Goal: Task Accomplishment & Management: Use online tool/utility

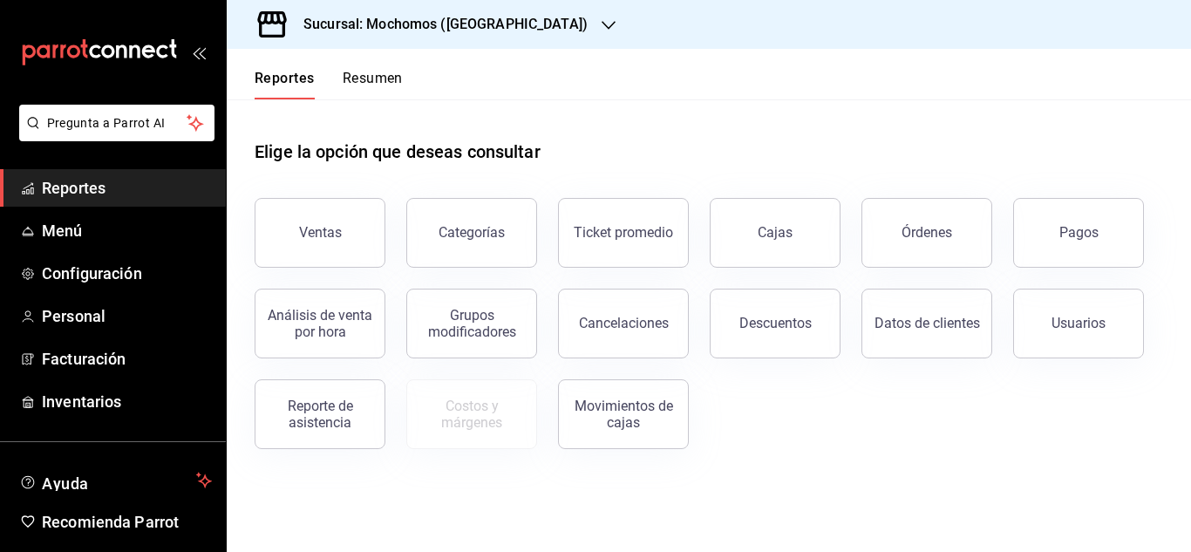
click at [99, 186] on span "Reportes" at bounding box center [127, 188] width 170 height 24
click at [1066, 204] on button "Pagos" at bounding box center [1078, 233] width 131 height 70
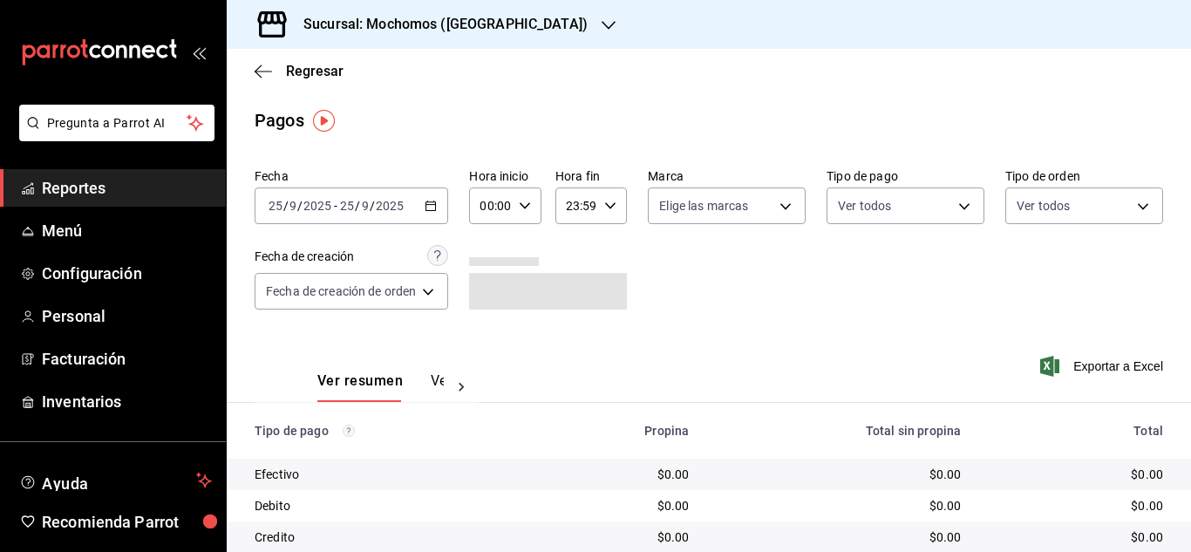
click at [78, 192] on span "Reportes" at bounding box center [127, 188] width 170 height 24
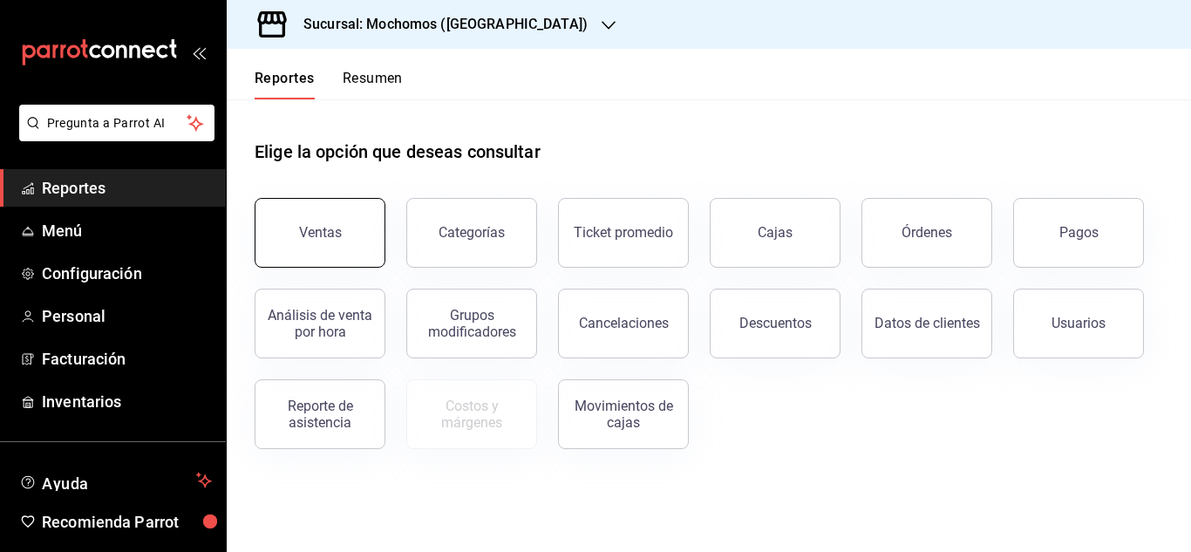
click at [334, 248] on button "Ventas" at bounding box center [320, 233] width 131 height 70
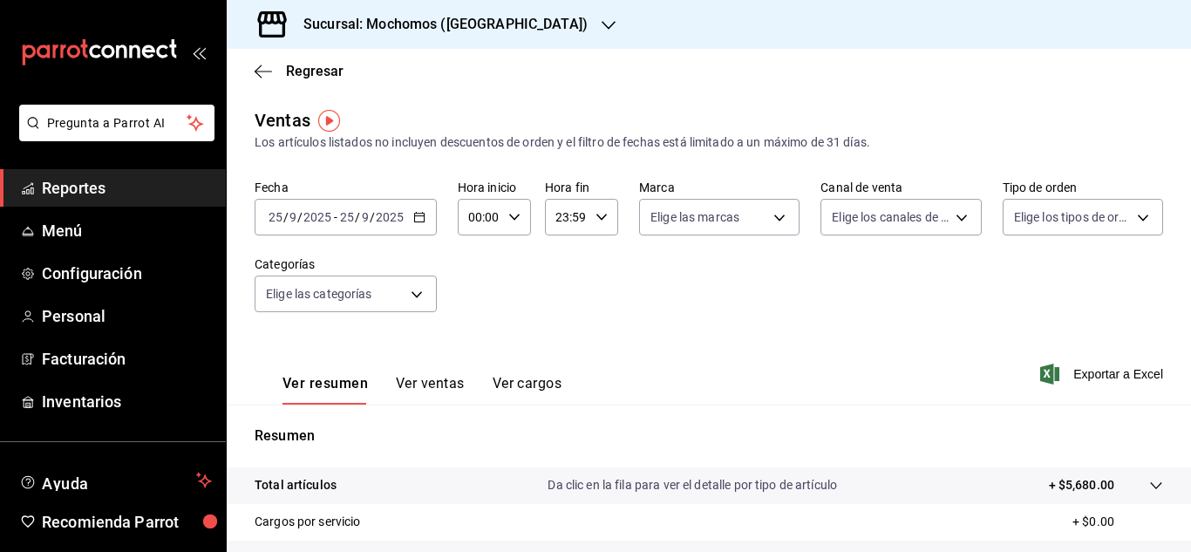
click at [417, 208] on div "[DATE] [DATE] - [DATE] [DATE]" at bounding box center [346, 217] width 182 height 37
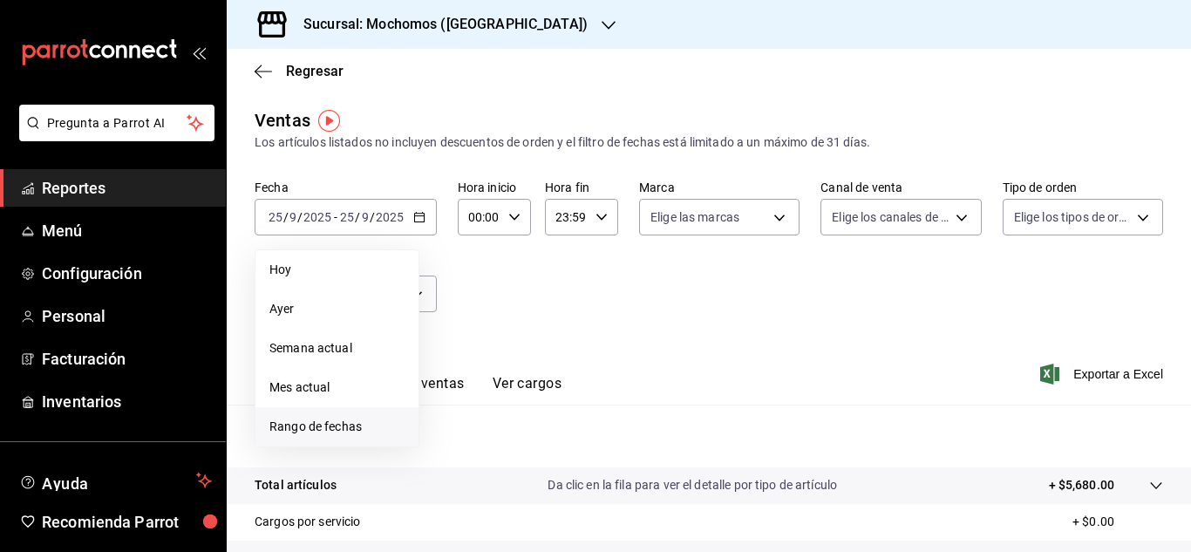
click at [370, 417] on li "Rango de fechas" at bounding box center [337, 426] width 163 height 39
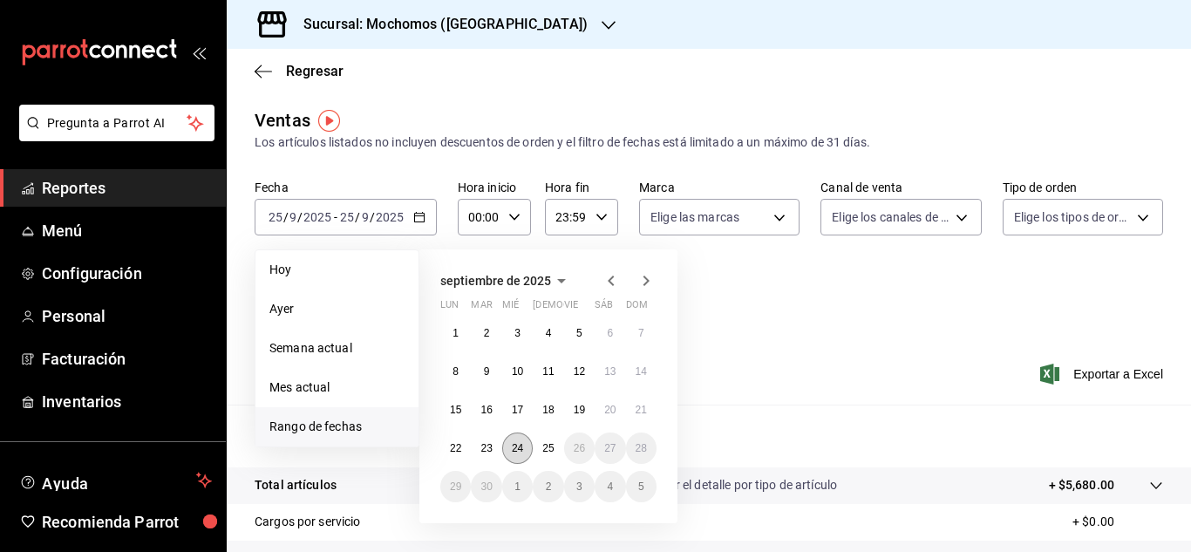
click at [516, 448] on abbr "24" at bounding box center [517, 448] width 11 height 12
click at [536, 447] on button "25" at bounding box center [548, 448] width 31 height 31
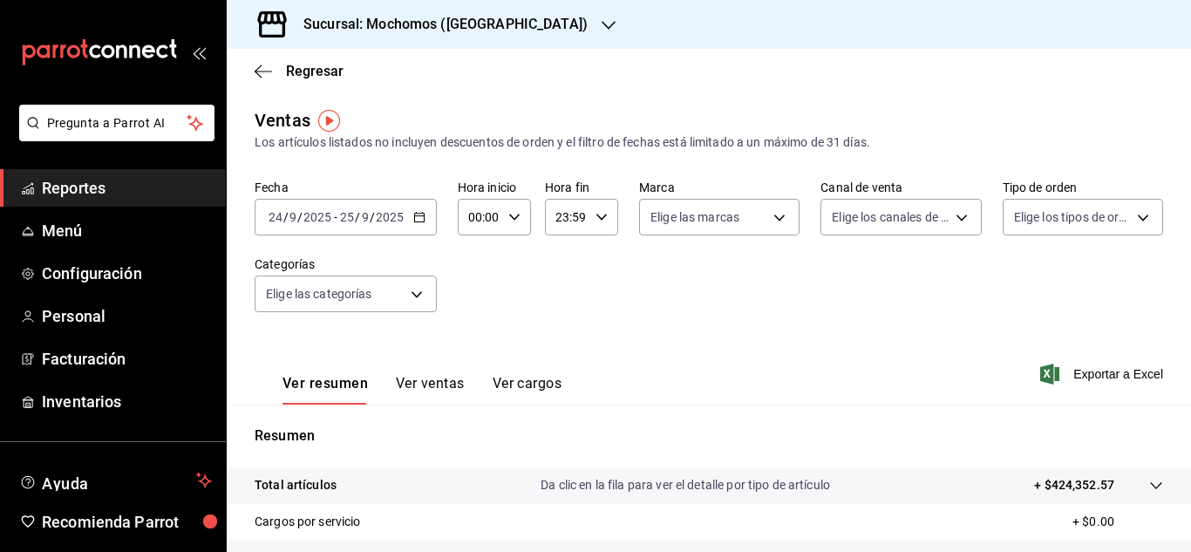
click at [514, 211] on div "00:00 Hora inicio" at bounding box center [494, 217] width 73 height 37
click at [478, 324] on button "04" at bounding box center [475, 341] width 29 height 35
type input "04:00"
click at [598, 215] on div at bounding box center [595, 276] width 1191 height 552
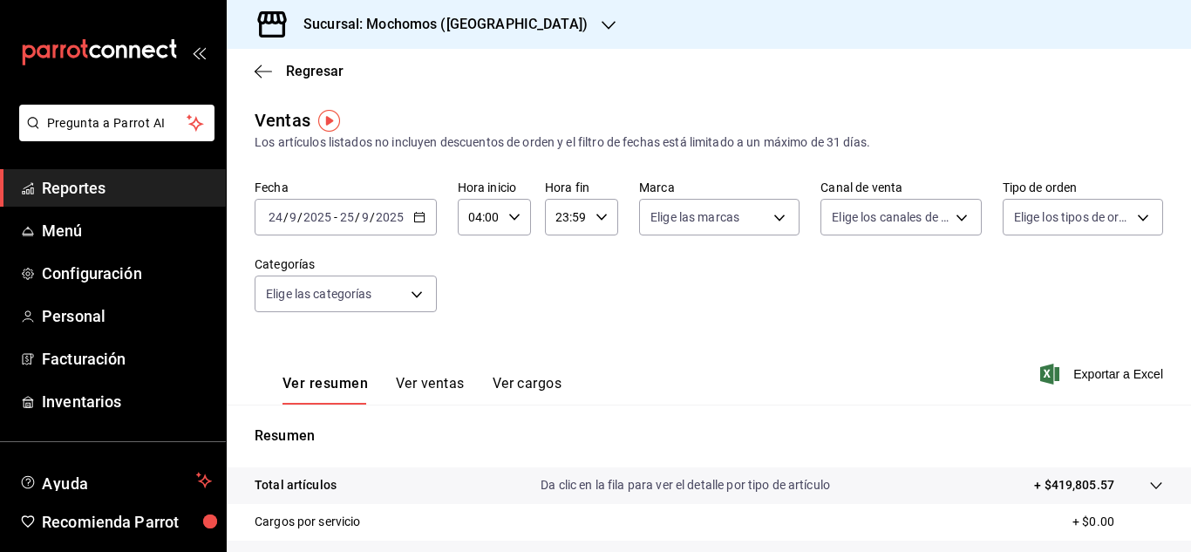
click at [593, 241] on div "Fecha [DATE] [DATE] - [DATE] [DATE] Hora inicio 04:00 Hora inicio Hora fin 23:5…" at bounding box center [709, 257] width 909 height 154
click at [593, 225] on div "23:59 Hora fin" at bounding box center [581, 217] width 73 height 37
click at [555, 356] on button "04" at bounding box center [560, 348] width 29 height 35
type input "04:59"
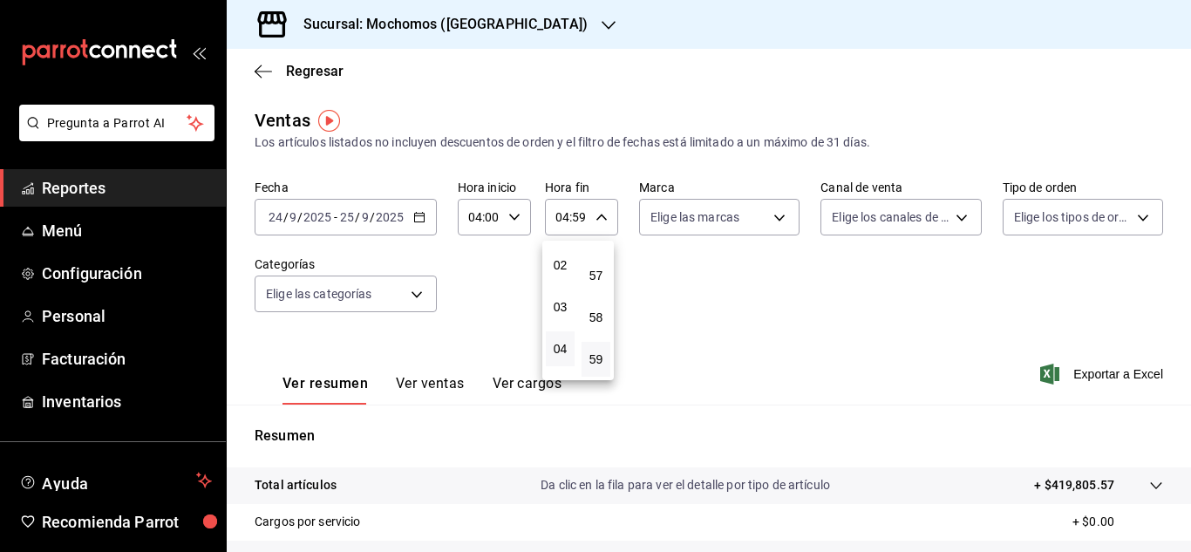
click at [688, 298] on div at bounding box center [595, 276] width 1191 height 552
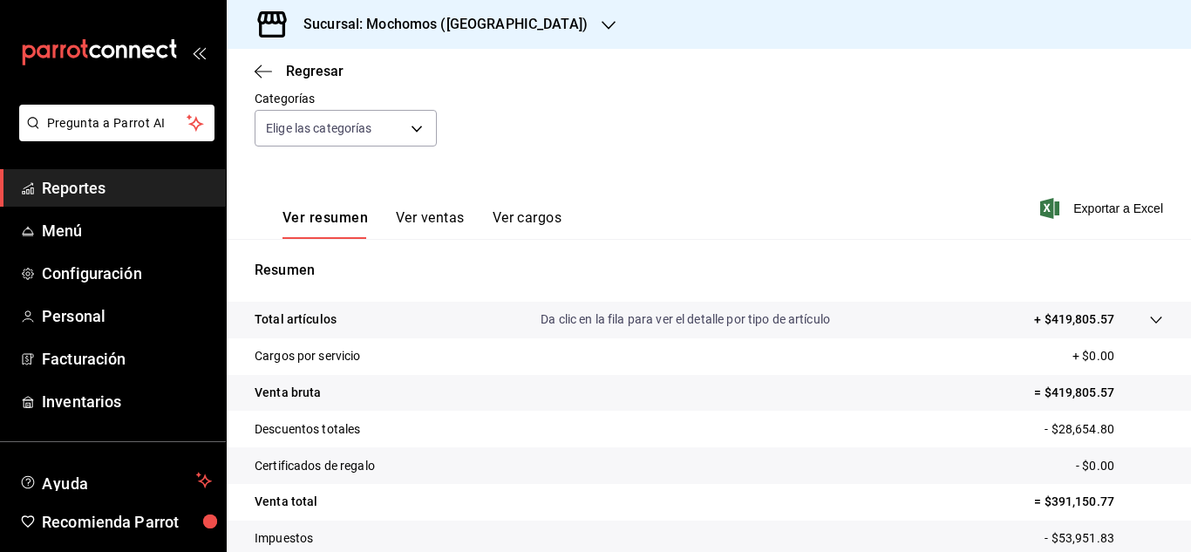
scroll to position [283, 0]
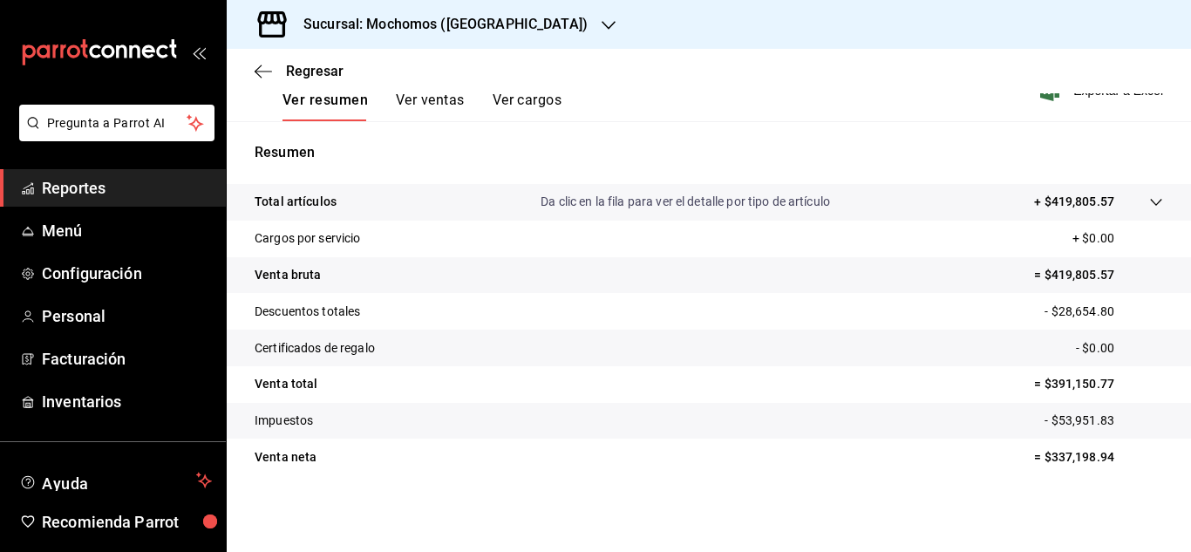
click at [106, 184] on span "Reportes" at bounding box center [127, 188] width 170 height 24
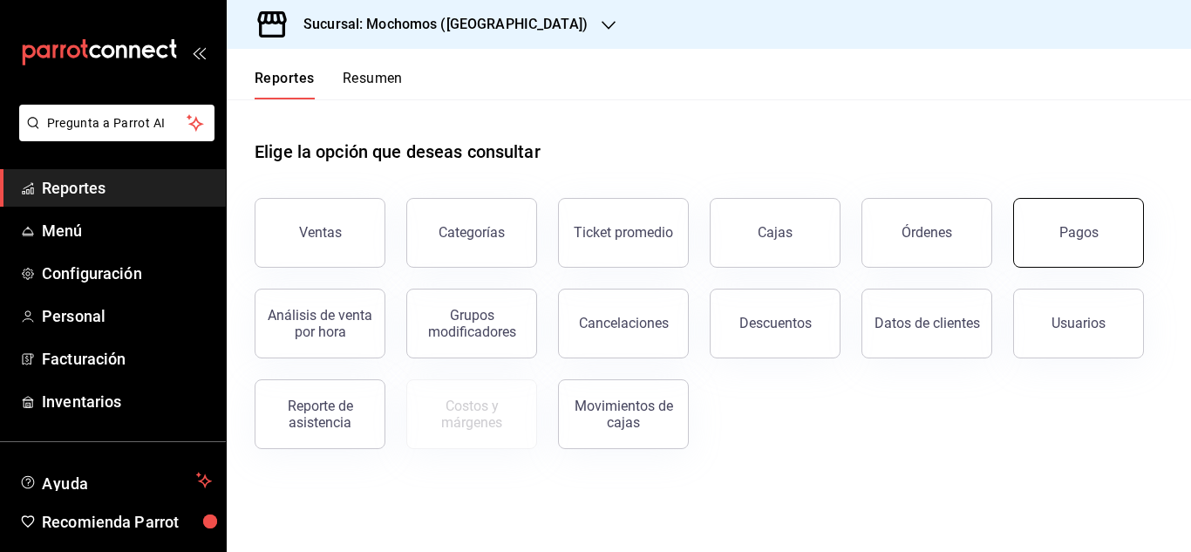
click at [1139, 222] on div "Pagos" at bounding box center [1069, 222] width 152 height 91
click at [1072, 250] on button "Pagos" at bounding box center [1078, 233] width 131 height 70
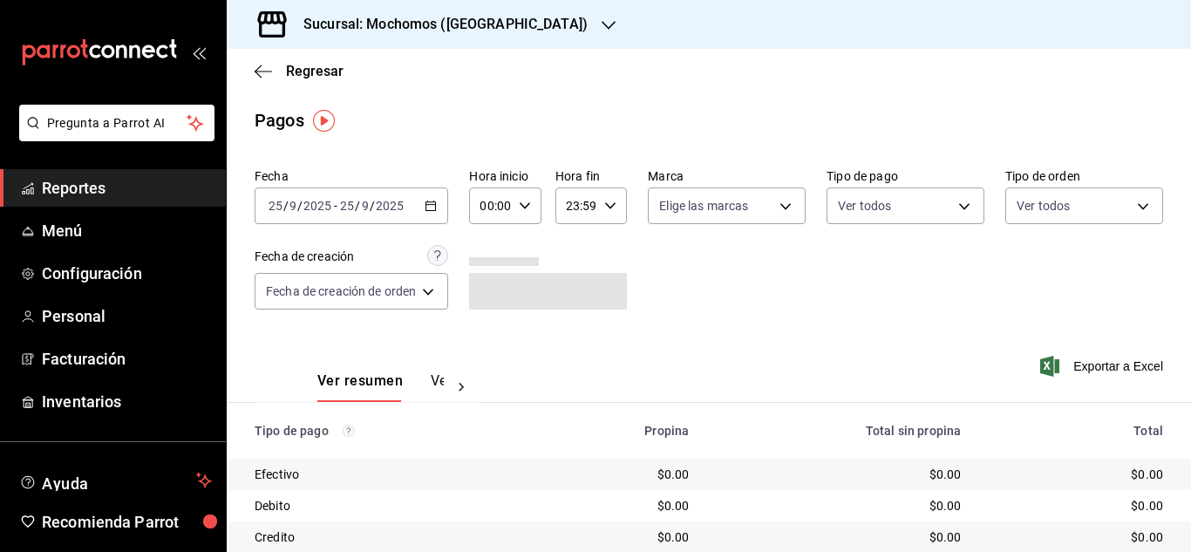
click at [440, 205] on div "[DATE] [DATE] - [DATE] [DATE]" at bounding box center [352, 206] width 194 height 37
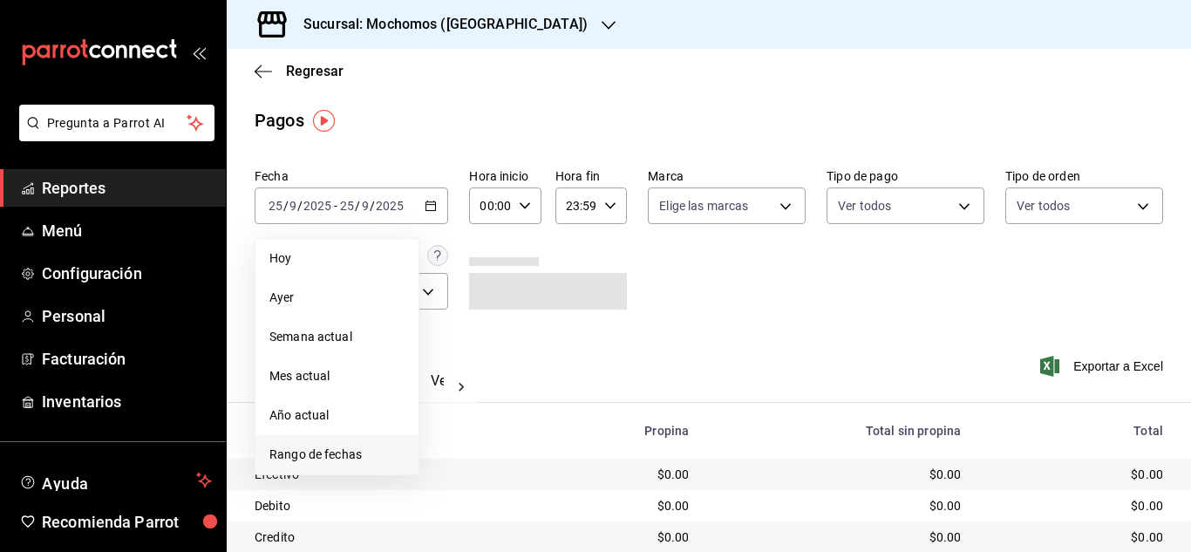
click at [292, 457] on span "Rango de fechas" at bounding box center [337, 455] width 135 height 18
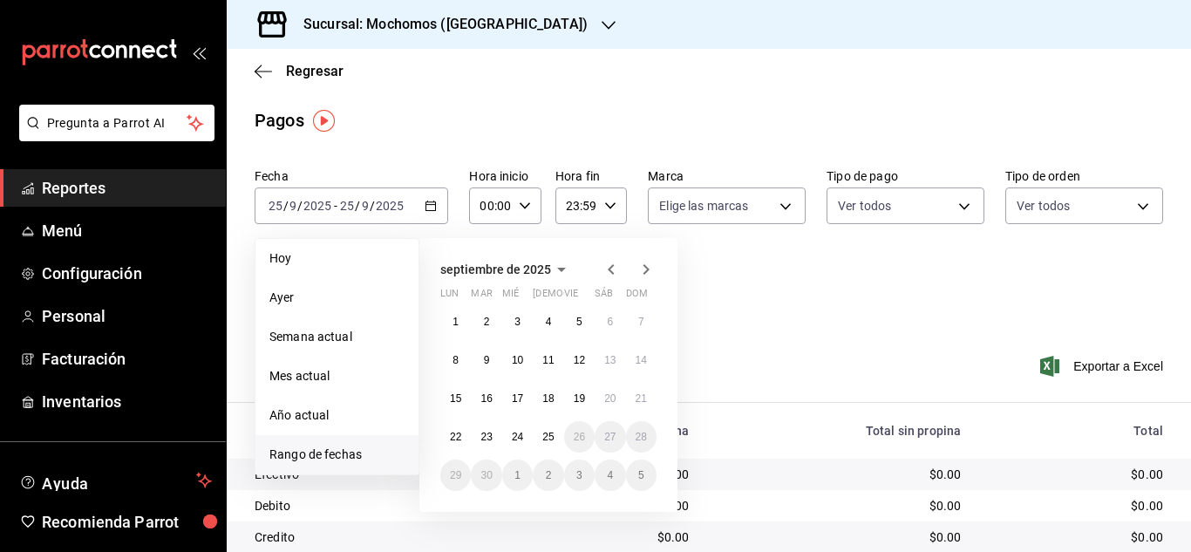
click at [529, 207] on icon "button" at bounding box center [525, 206] width 12 height 12
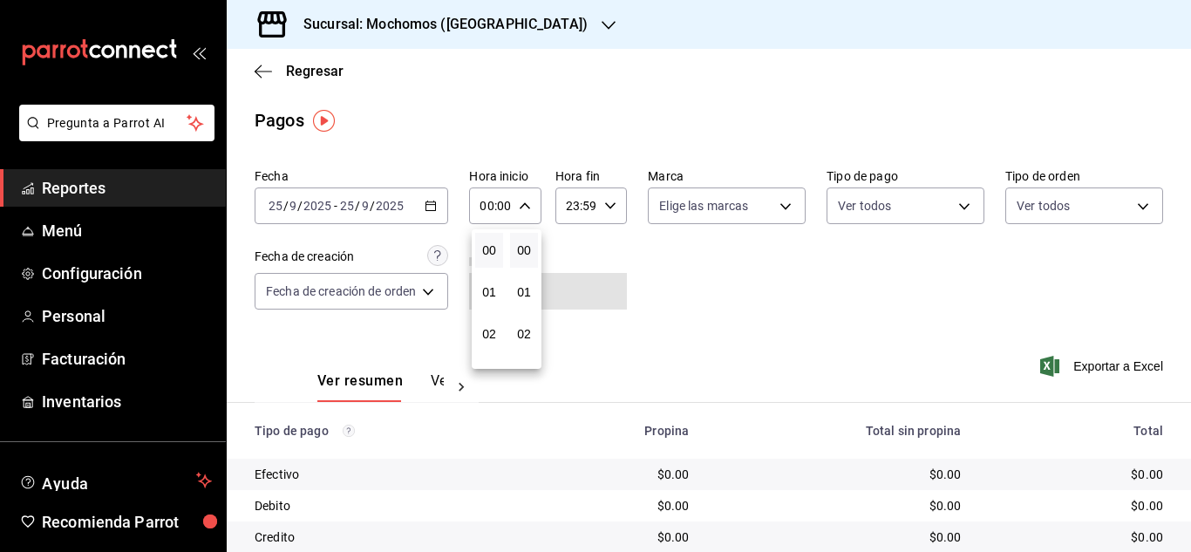
click at [428, 211] on div at bounding box center [595, 276] width 1191 height 552
click at [428, 211] on icon "button" at bounding box center [431, 206] width 12 height 12
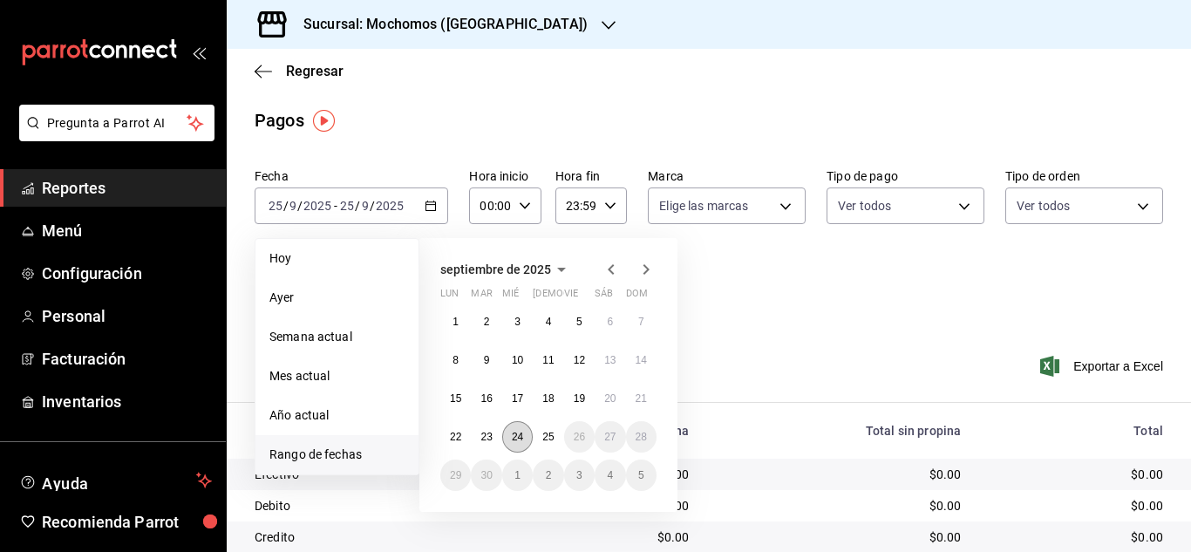
click at [517, 432] on abbr "24" at bounding box center [517, 437] width 11 height 12
click at [553, 441] on abbr "25" at bounding box center [548, 437] width 11 height 12
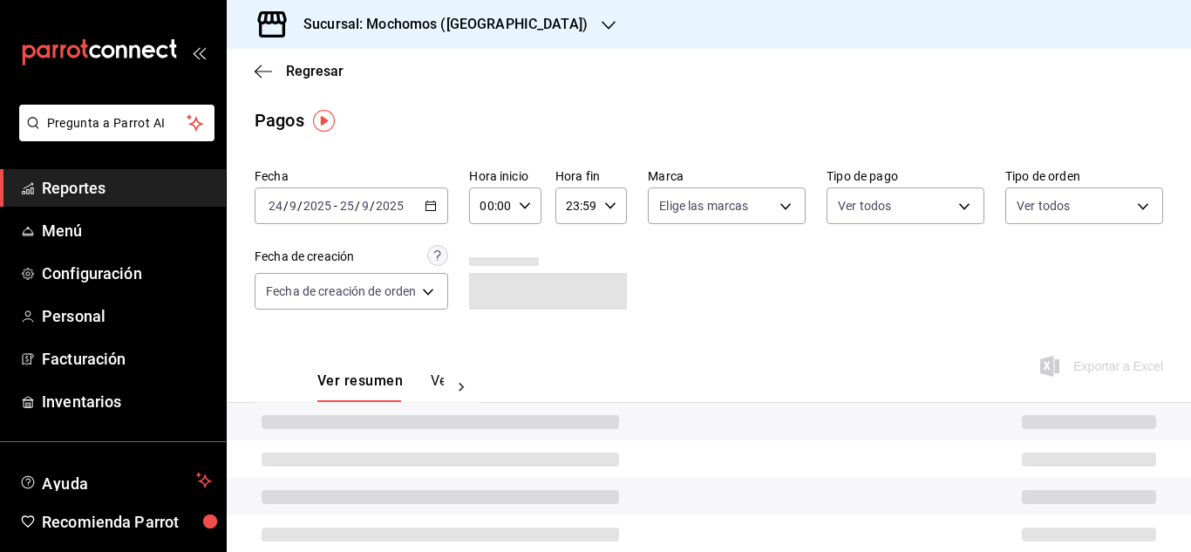
click at [534, 211] on div "00:00 Hora inicio" at bounding box center [505, 206] width 72 height 37
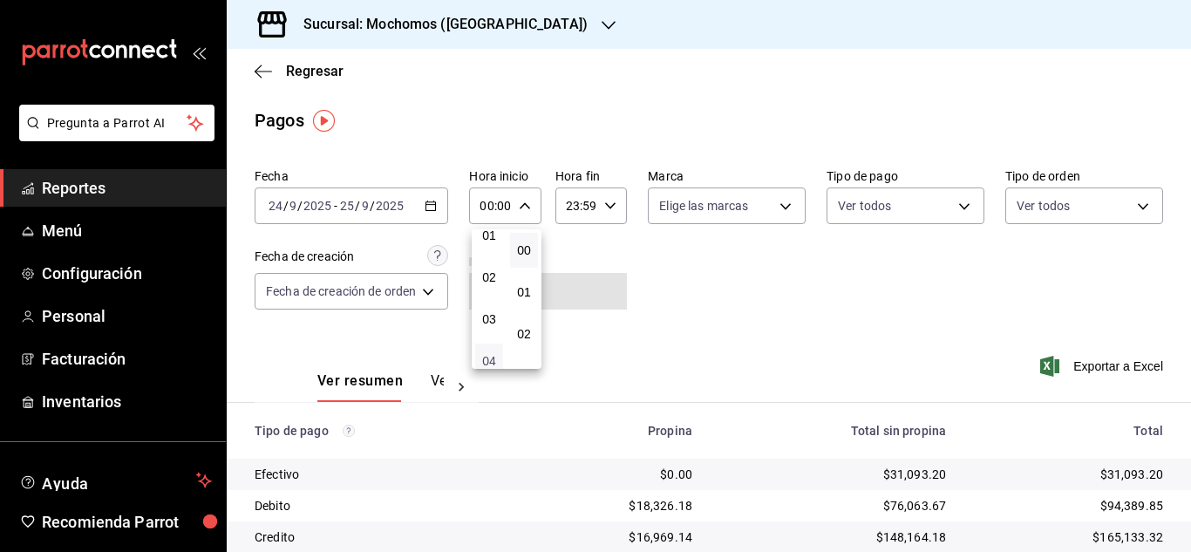
scroll to position [87, 0]
click at [486, 337] on span "04" at bounding box center [489, 331] width 7 height 14
type input "04:00"
click at [611, 214] on div at bounding box center [595, 276] width 1191 height 552
click at [611, 205] on \(Stroke\) "button" at bounding box center [610, 205] width 10 height 6
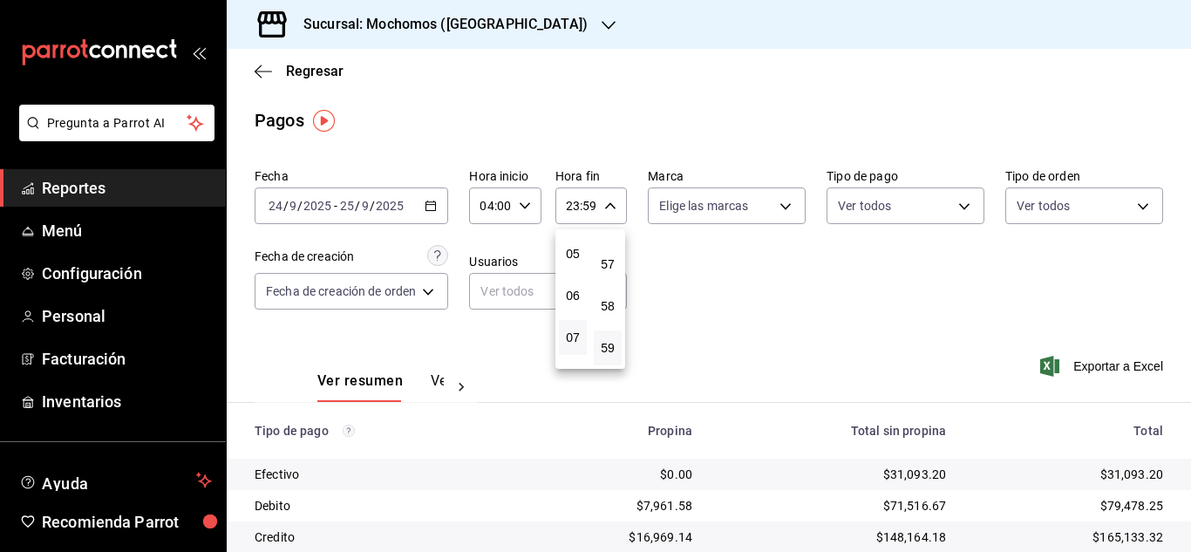
scroll to position [167, 0]
click at [573, 248] on span "04" at bounding box center [573, 250] width 7 height 14
type input "04:59"
click at [652, 254] on div at bounding box center [595, 276] width 1191 height 552
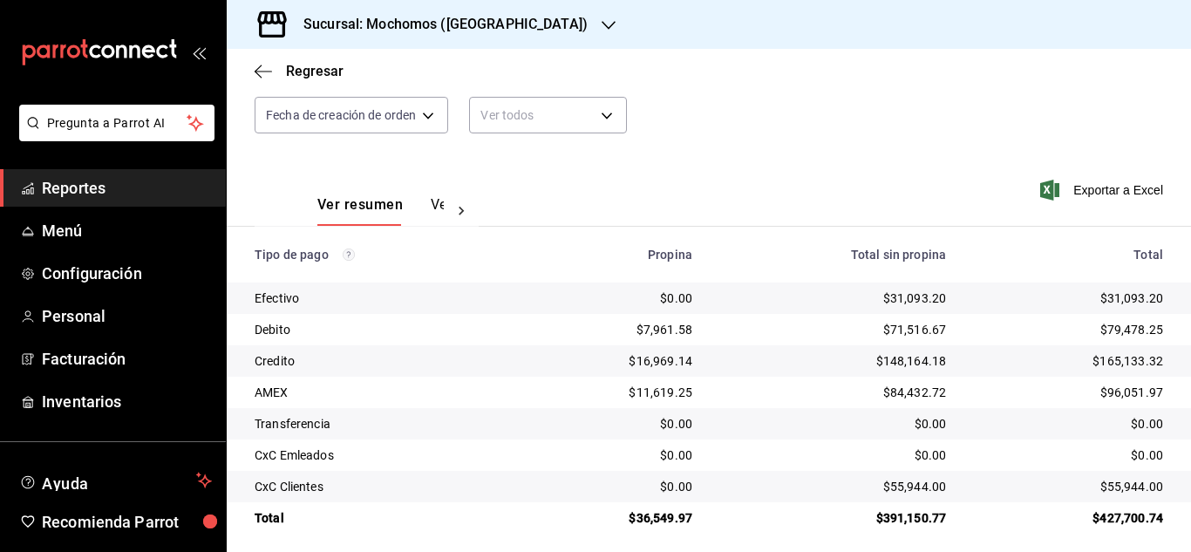
scroll to position [187, 0]
